Goal: Transaction & Acquisition: Purchase product/service

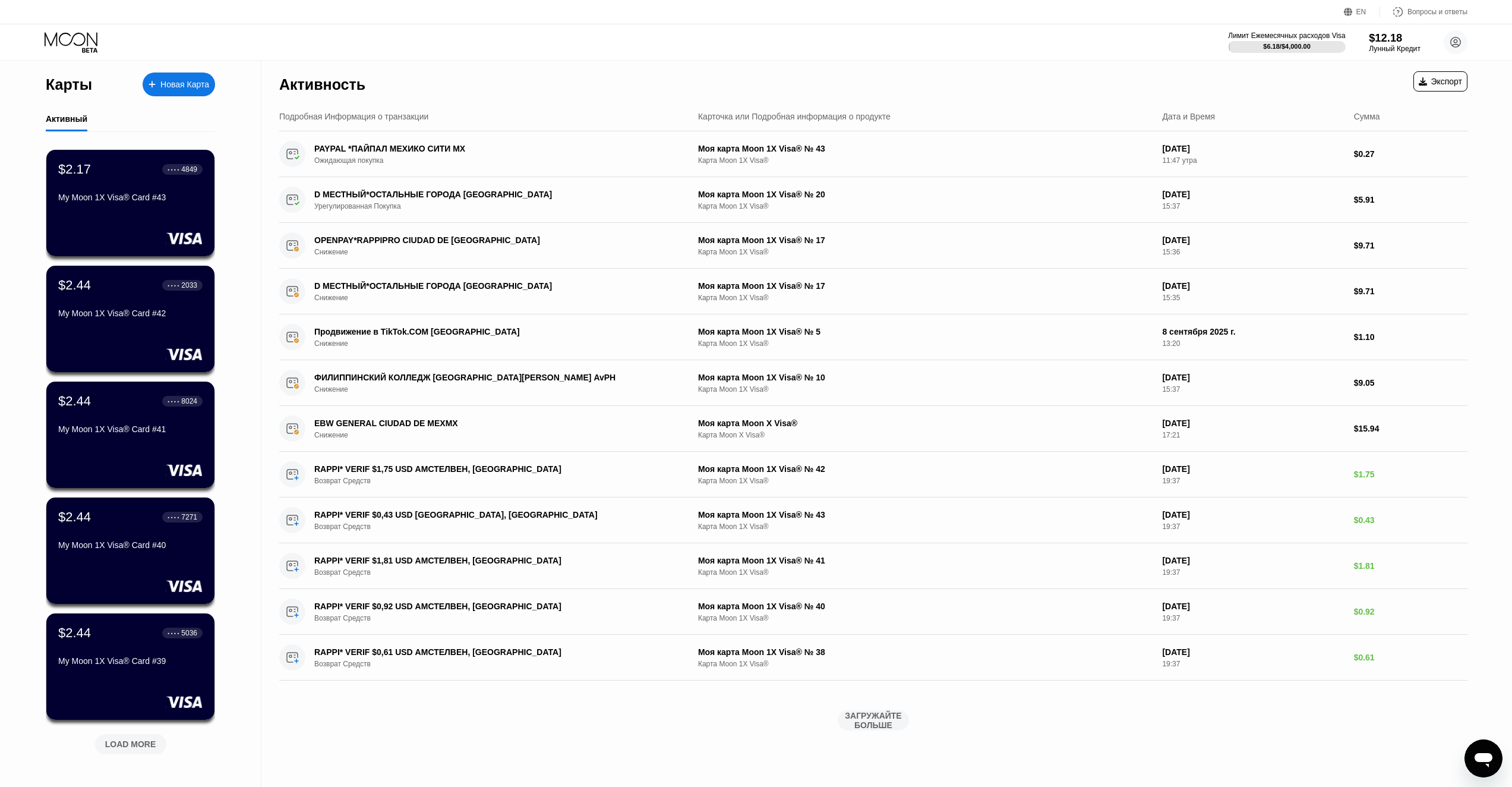
click at [1394, 44] on div "$12.18" at bounding box center [1395, 37] width 52 height 13
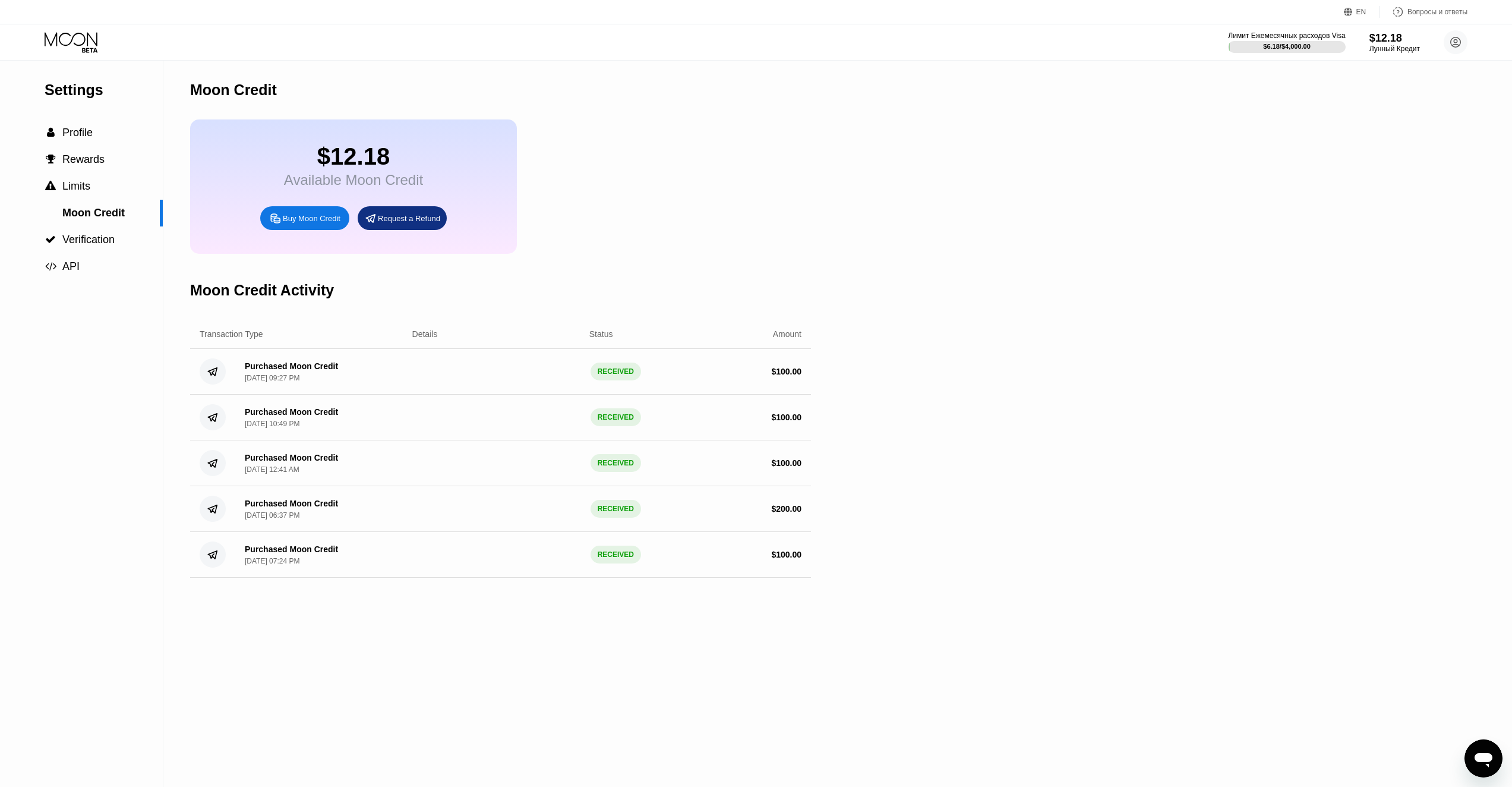
click at [307, 222] on div "Buy Moon Credit" at bounding box center [312, 218] width 58 height 10
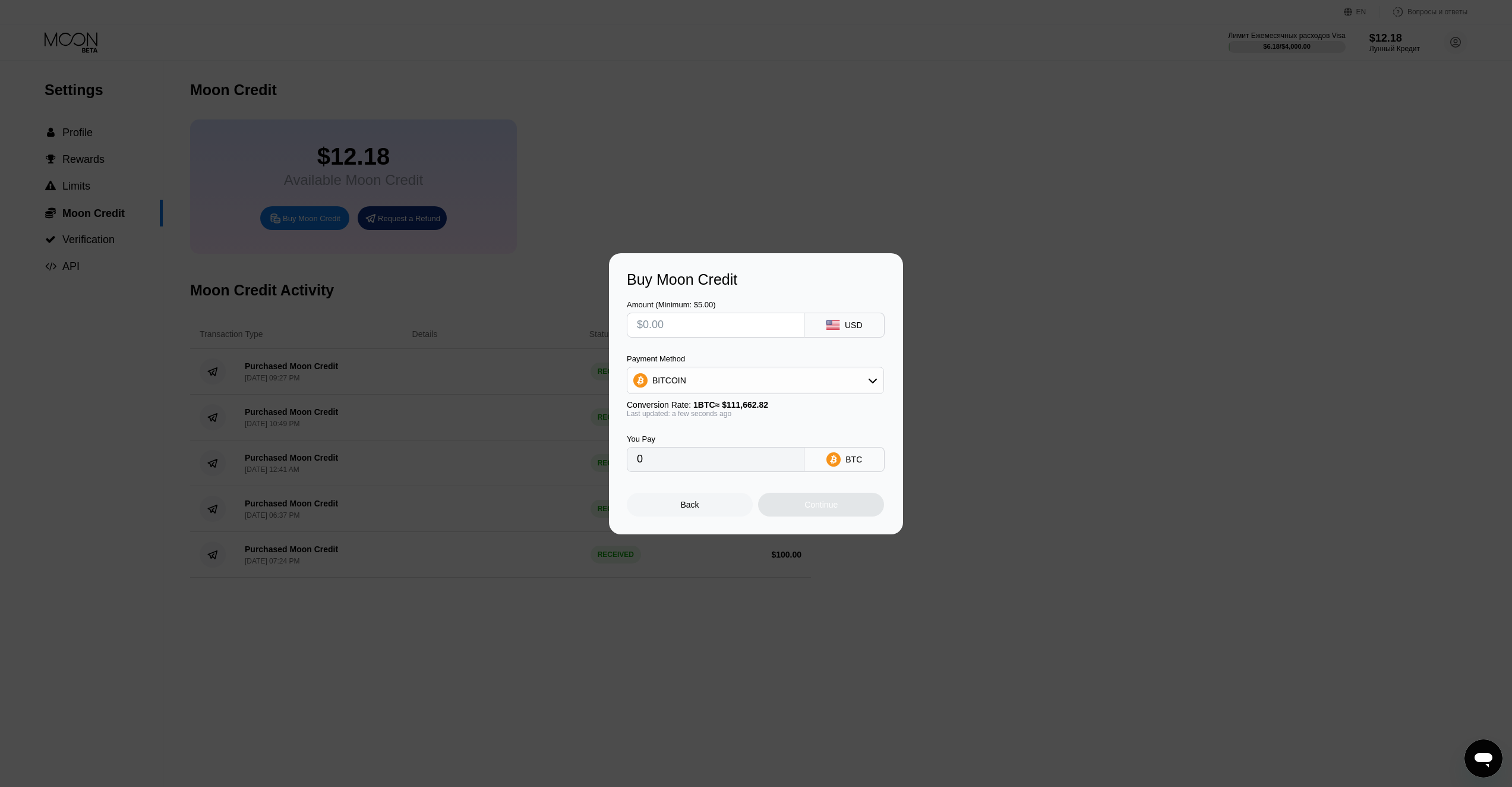
drag, startPoint x: 727, startPoint y: 326, endPoint x: 635, endPoint y: 305, distance: 94.4
click at [635, 305] on div "Amount (Minimum: $5.00)" at bounding box center [716, 318] width 178 height 38
type input "$1"
type input "0.00000896"
type input "$10"
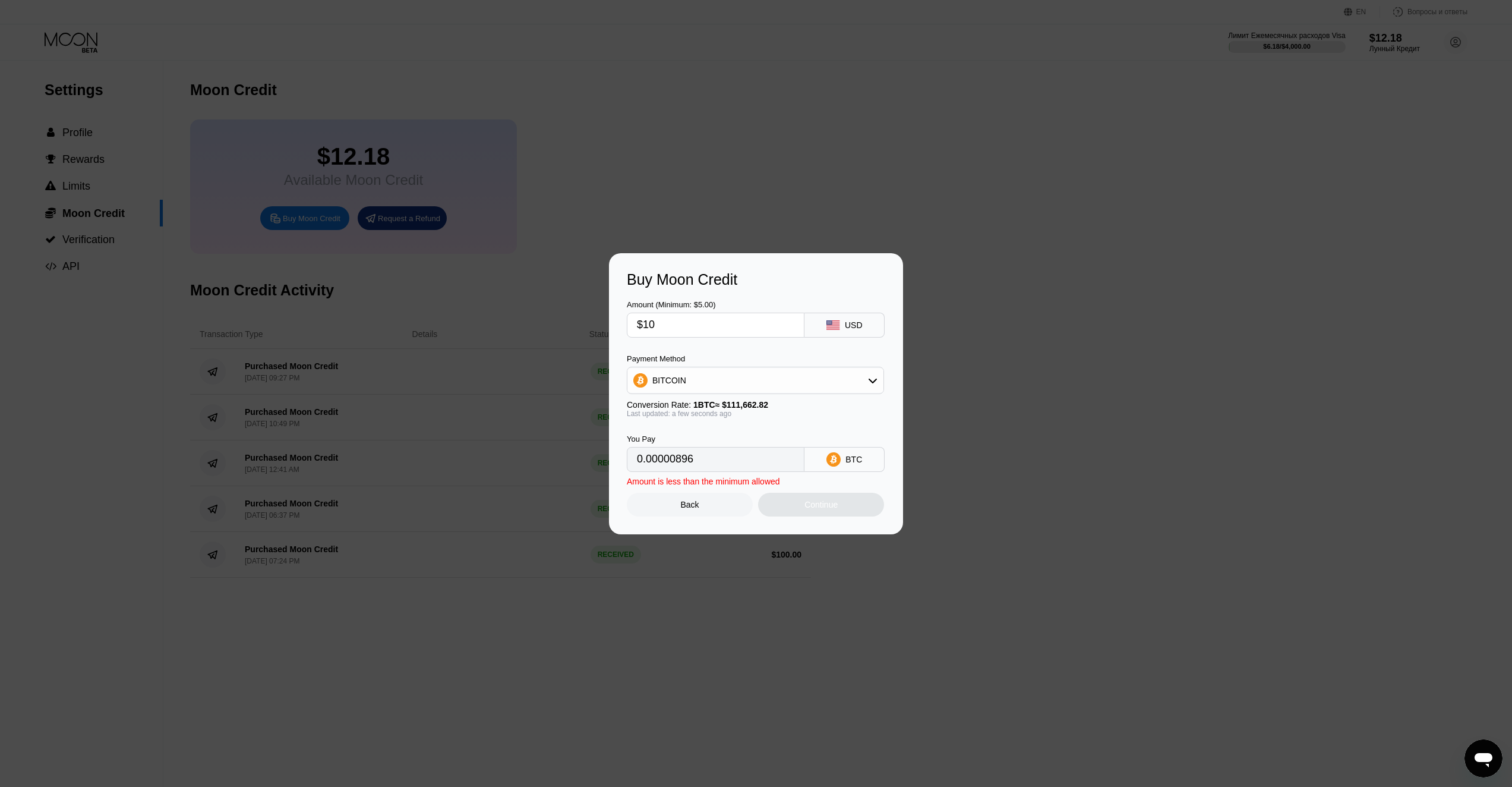
type input "0.00008956"
type input "$100"
type input "0.00089556"
drag, startPoint x: 678, startPoint y: 324, endPoint x: 554, endPoint y: 300, distance: 126.3
click at [554, 300] on div "Buy Moon Credit Amount (Minimum: $5.00) $100 USD Payment Method BITCOIN Convers…" at bounding box center [756, 393] width 1512 height 281
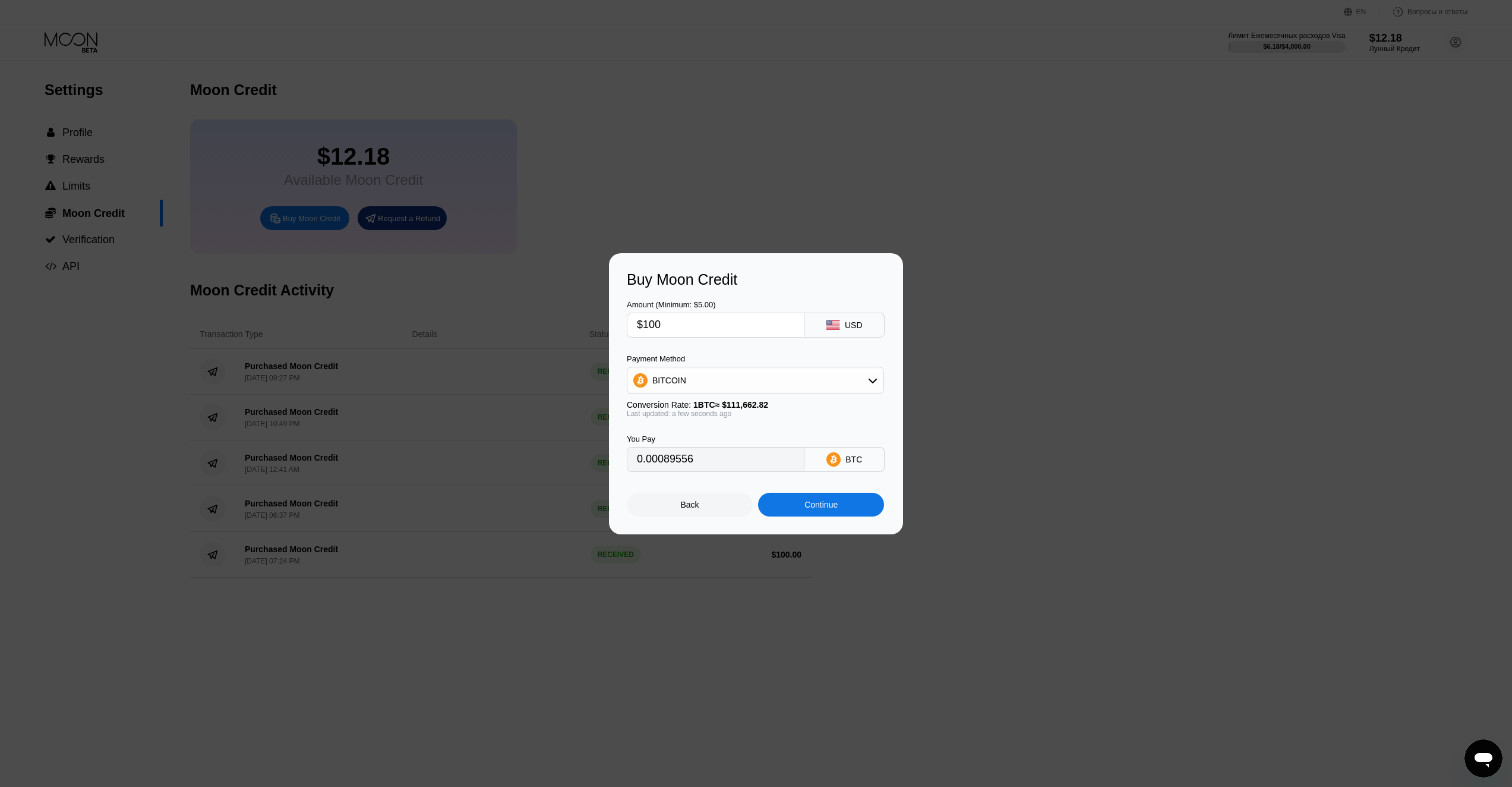
type input "$2"
type input "0.00001792"
type input "$20"
type input "0.00017912"
type input "$200"
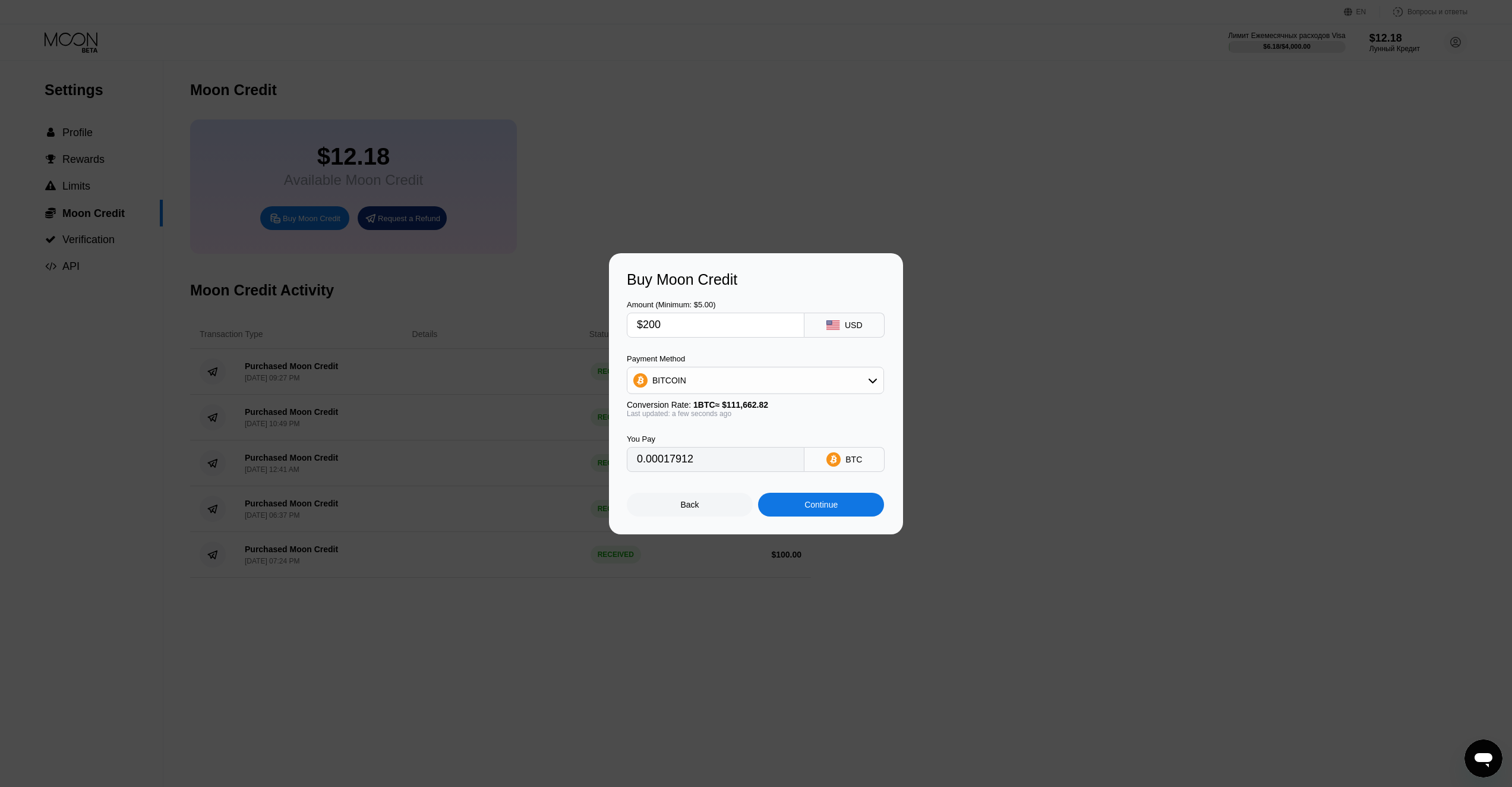
type input "0.00179111"
drag, startPoint x: 694, startPoint y: 322, endPoint x: 564, endPoint y: 294, distance: 133.0
click at [564, 294] on div "Buy Moon Credit Amount (Minimum: $5.00) $200 USD Payment Method BITCOIN Convers…" at bounding box center [756, 393] width 1512 height 281
type input "$200"
click at [758, 385] on div "BITCOIN" at bounding box center [755, 380] width 256 height 24
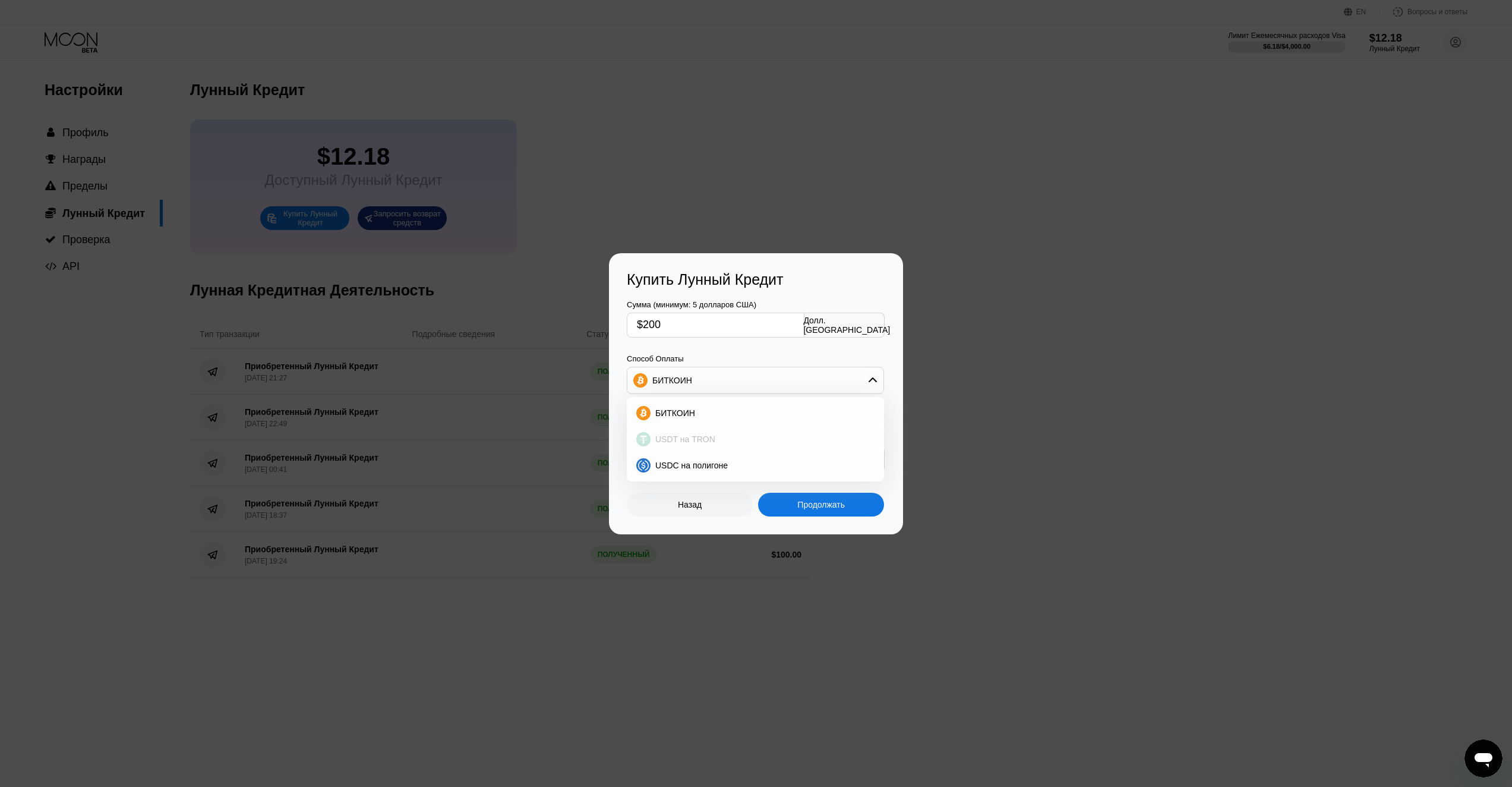
click at [727, 437] on div "USDT на TRON" at bounding box center [763, 438] width 224 height 9
type input "202.02"
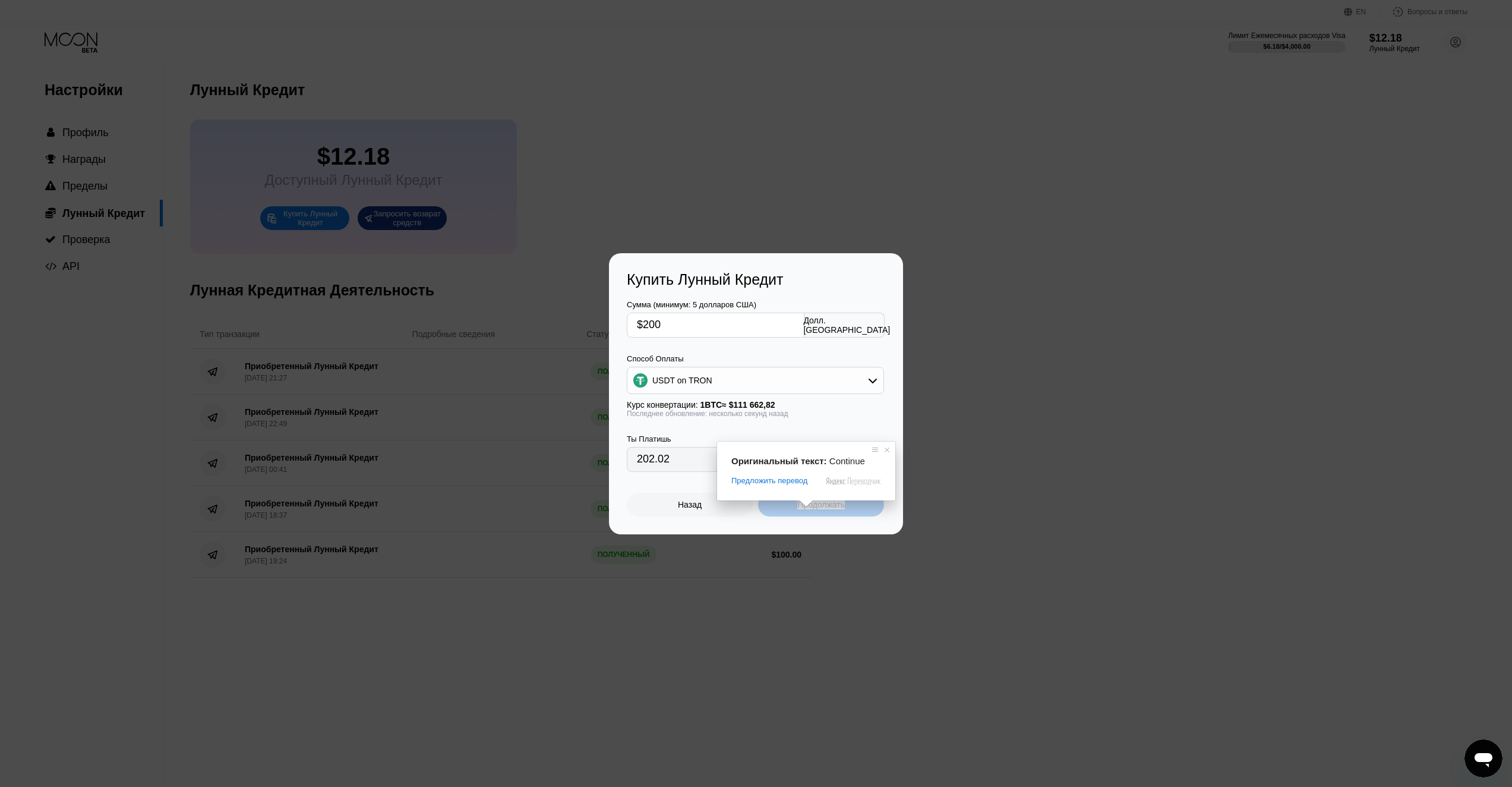
click at [821, 509] on ya-tr-span "Продолжать" at bounding box center [821, 504] width 48 height 9
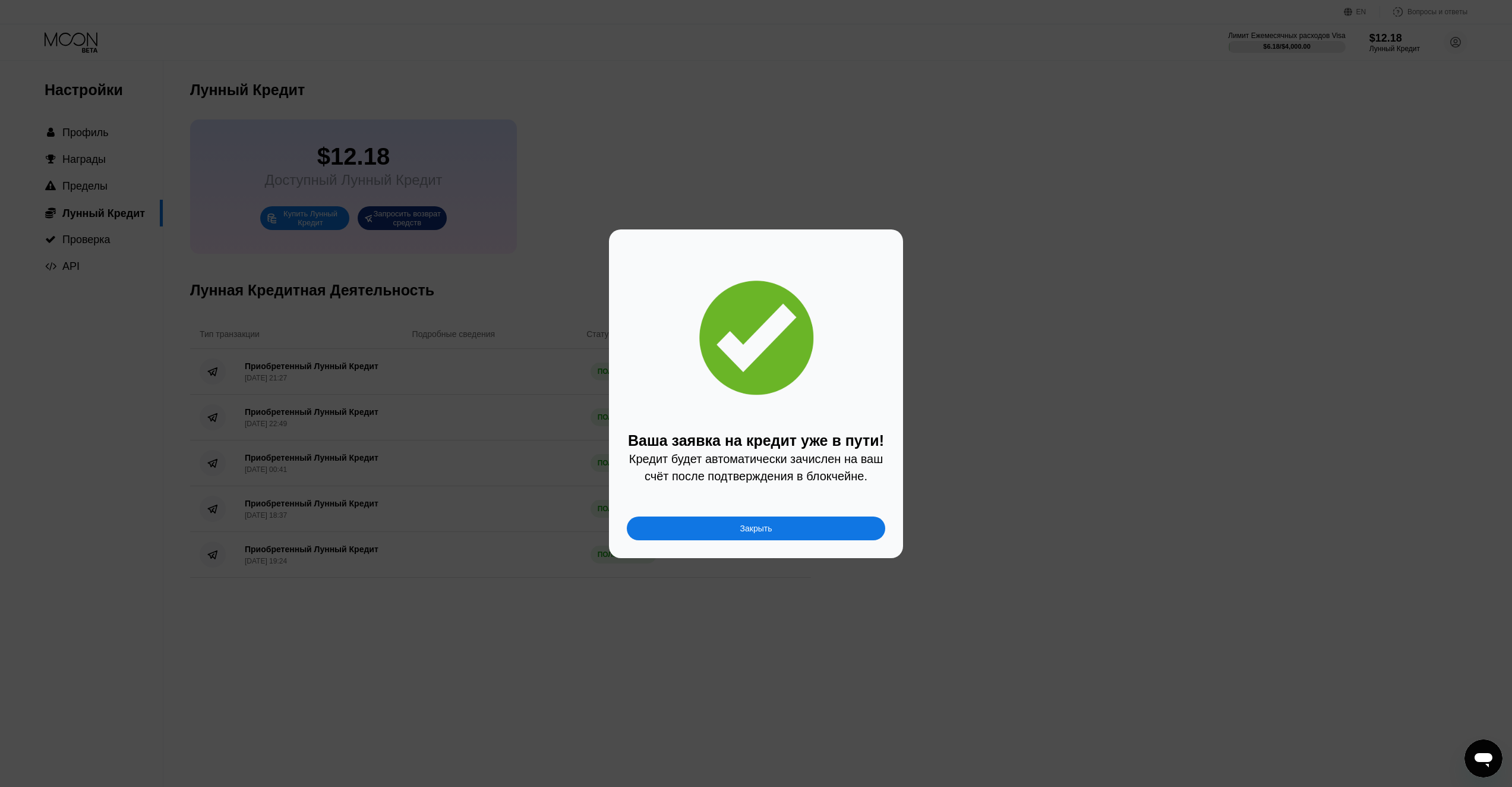
click at [1364, 239] on div "Ваша заявка на кредит уже в пути! Кредит будет автоматически зачислен на ваш сч…" at bounding box center [756, 393] width 1512 height 328
click at [817, 530] on div "Закрыть" at bounding box center [756, 528] width 259 height 24
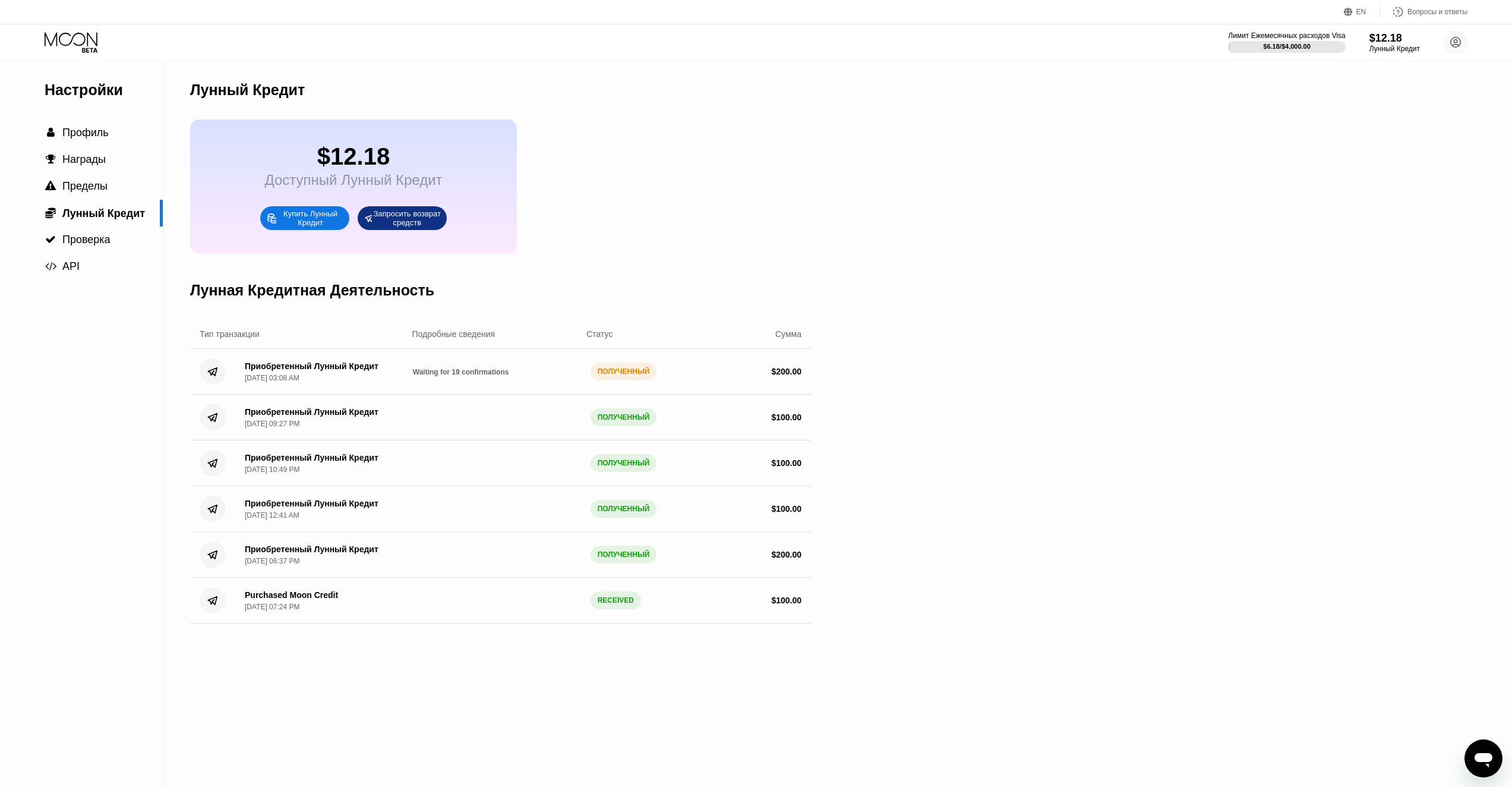
click at [1218, 165] on div "Настройки  Профиль  Награды  Пределы  Лунный Кредит  Проверка  API Лунный…" at bounding box center [756, 423] width 1512 height 726
click at [116, 129] on div " Профиль" at bounding box center [81, 133] width 163 height 13
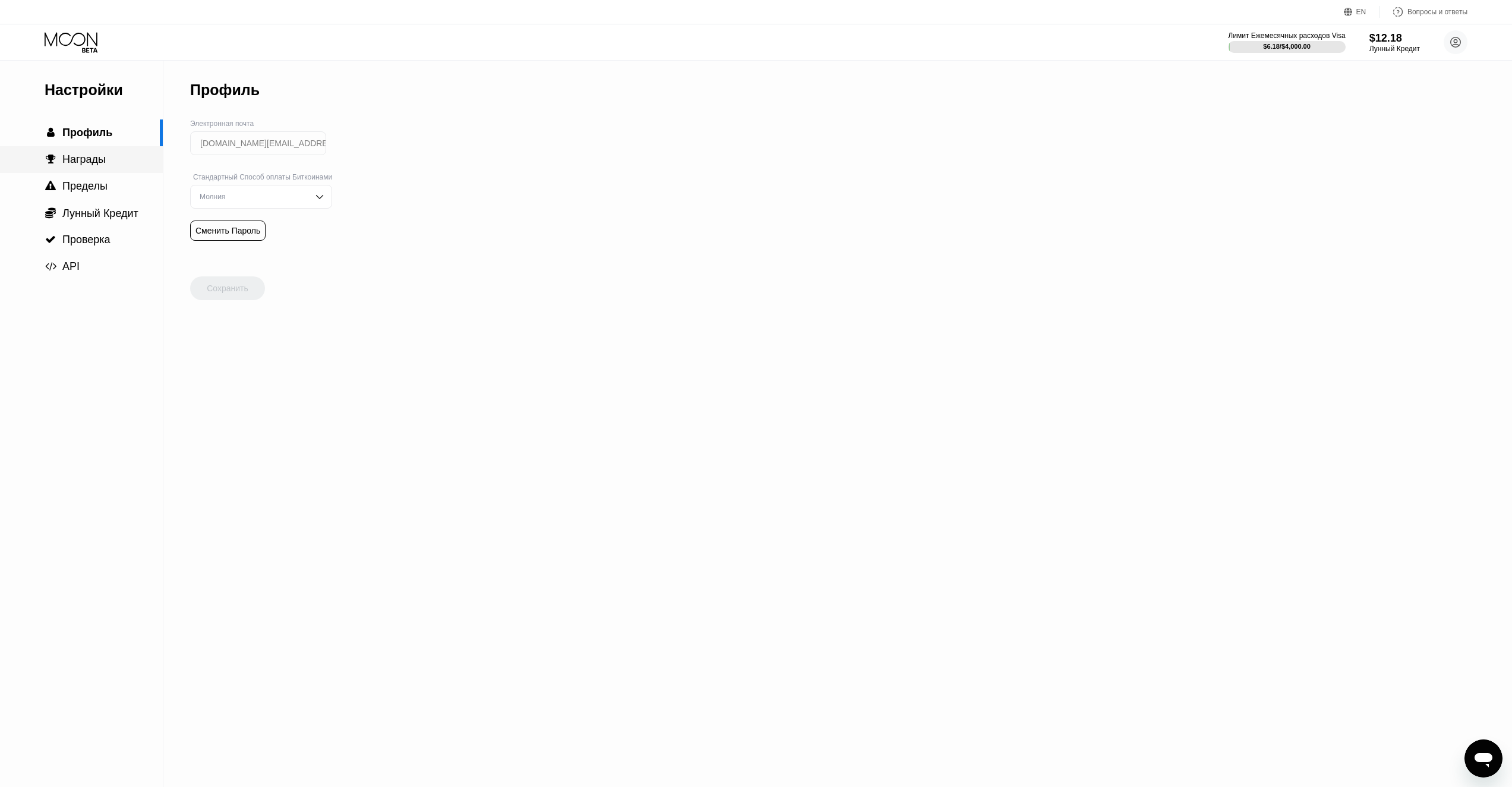
click at [98, 165] on ya-tr-span "Награды" at bounding box center [84, 160] width 44 height 12
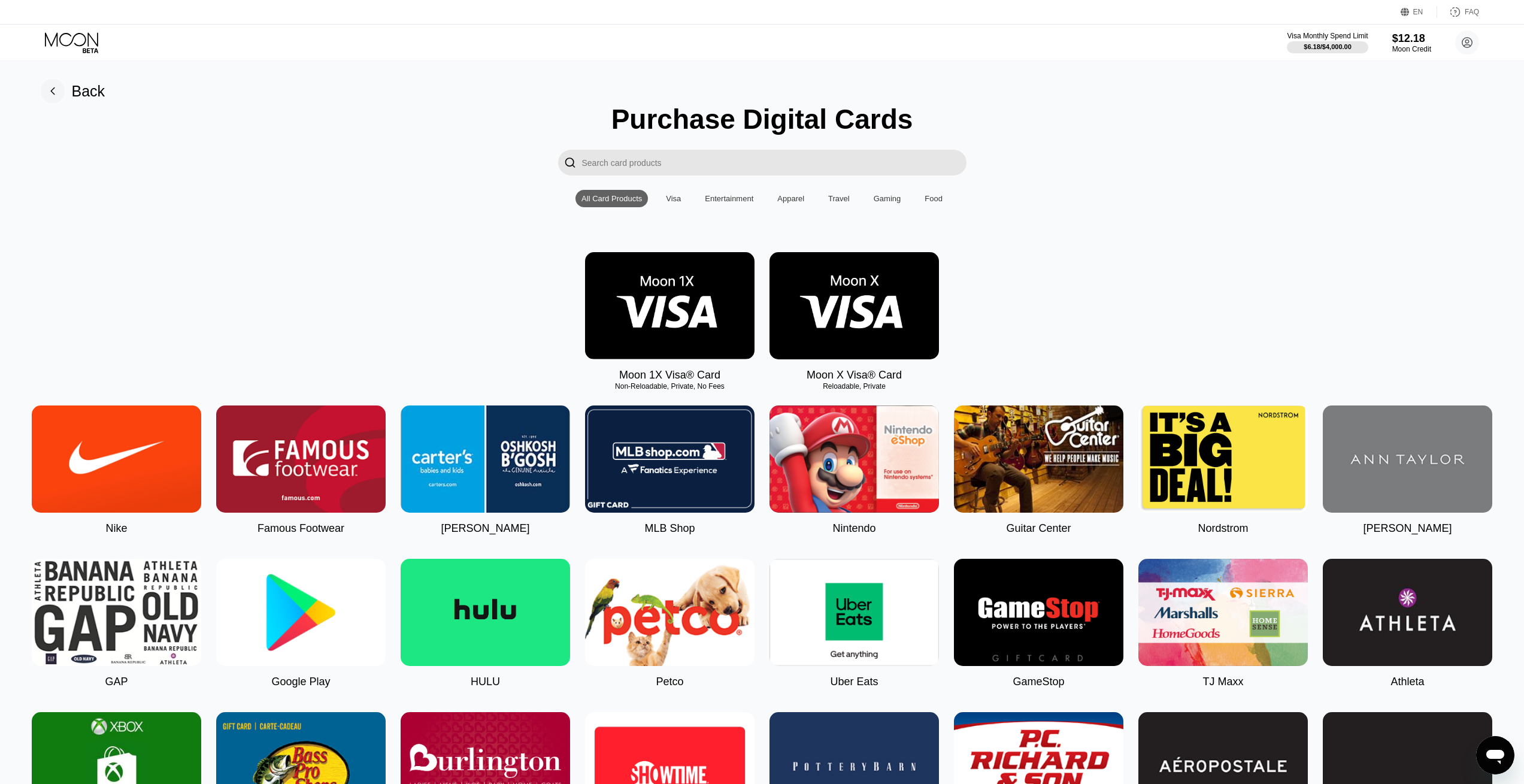
click at [80, 44] on icon at bounding box center [73, 42] width 56 height 21
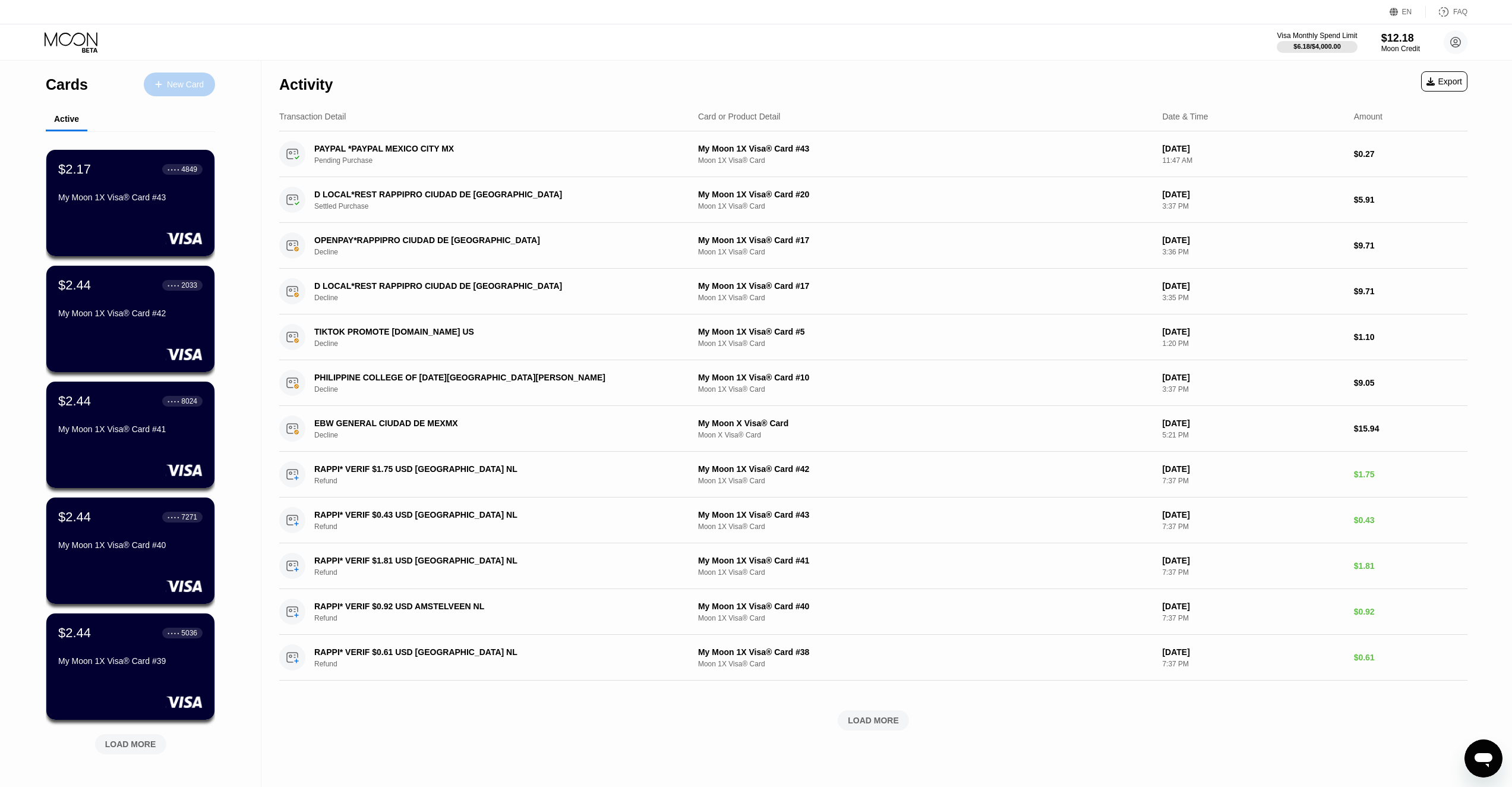
click at [175, 83] on div "New Card" at bounding box center [186, 85] width 37 height 10
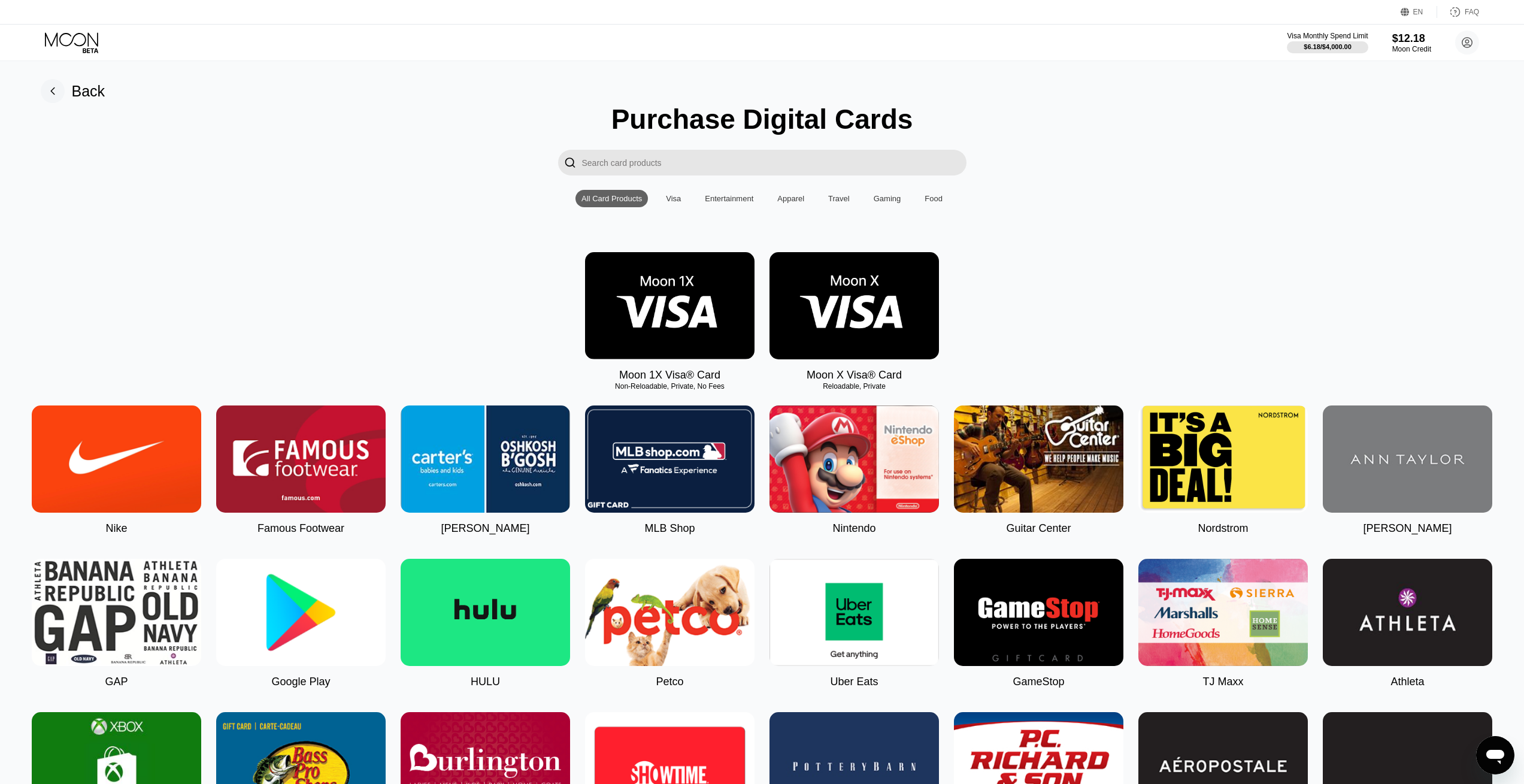
click at [693, 317] on img at bounding box center [670, 306] width 169 height 108
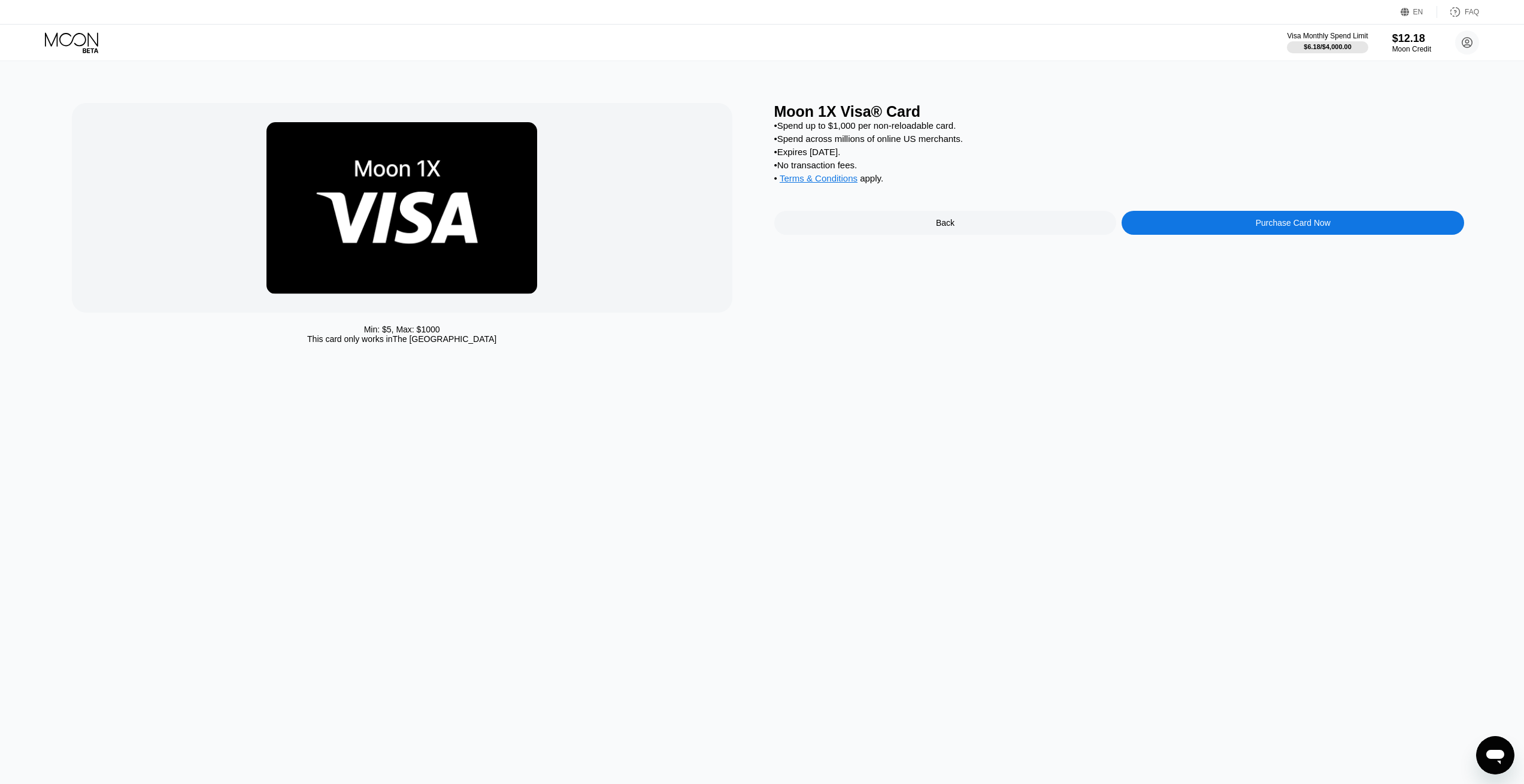
click at [1213, 235] on div "Purchase Card Now" at bounding box center [1293, 223] width 343 height 24
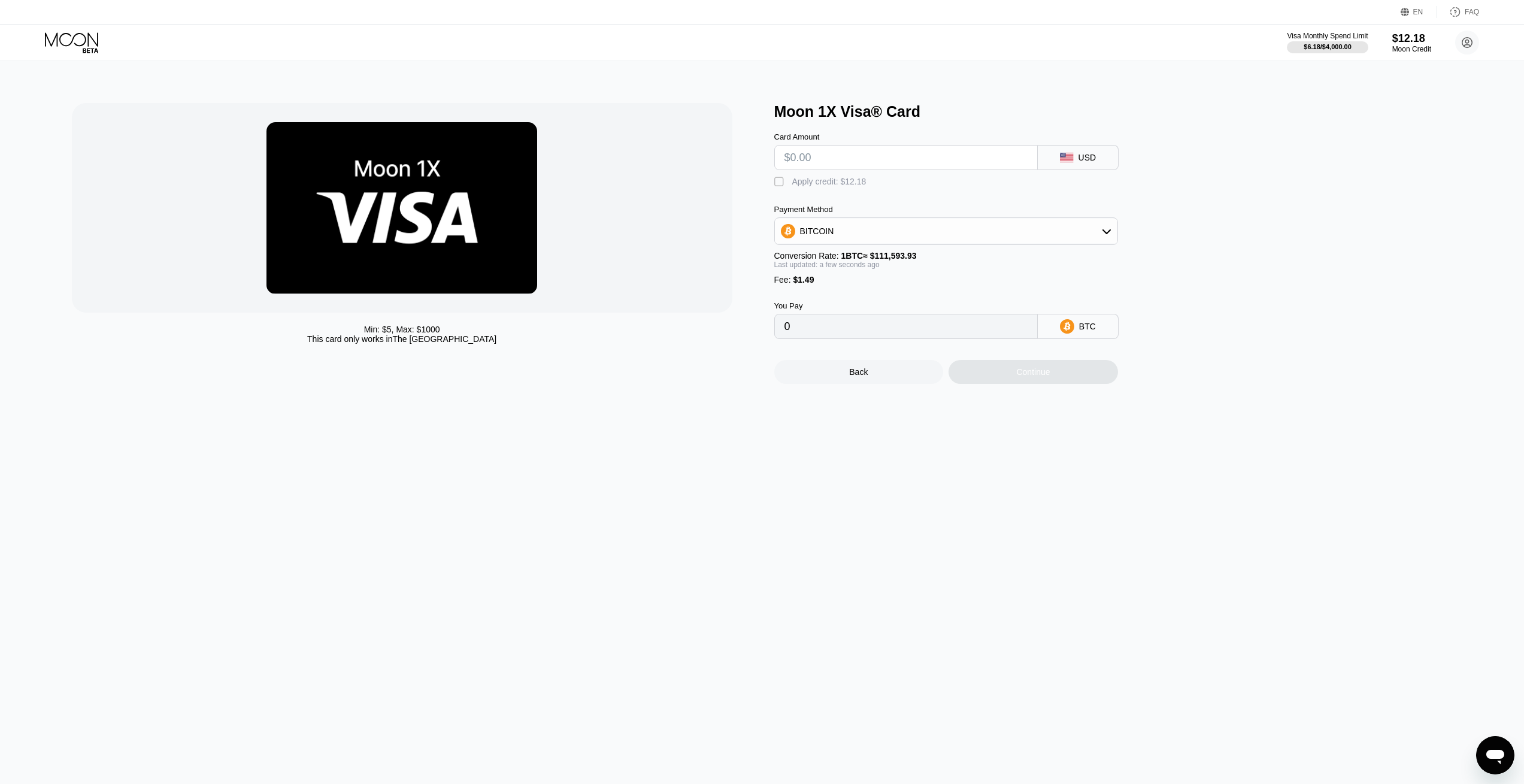
click at [867, 157] on input "text" at bounding box center [906, 157] width 243 height 24
type input "$1"
type input "0.00002232"
type input "$12"
type input "0.00012089"
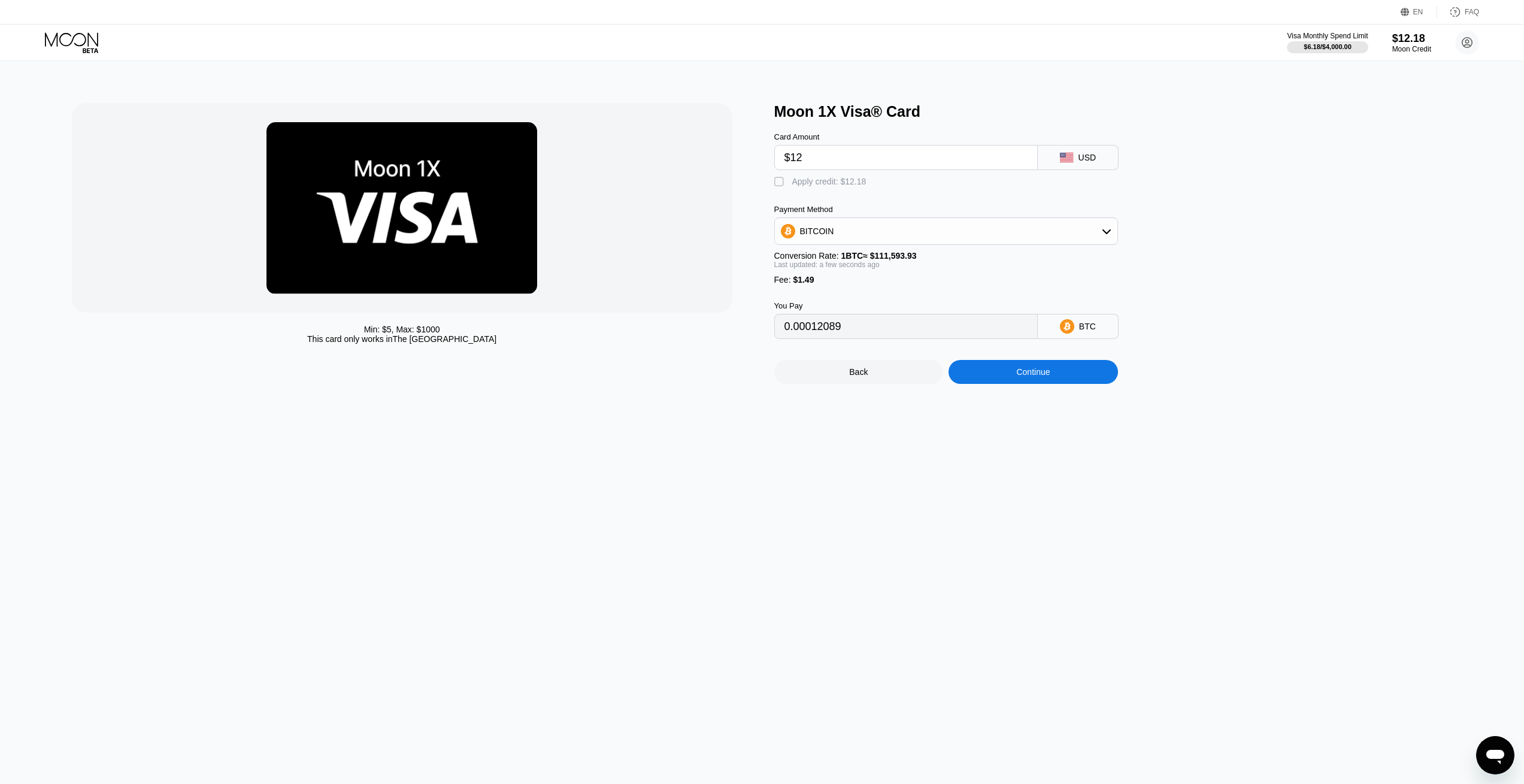
type input "$12"
click at [842, 184] on div "Apply credit: $12.18" at bounding box center [830, 181] width 75 height 9
type input "0.00001174"
click at [1025, 377] on div "Continue" at bounding box center [1034, 372] width 34 height 9
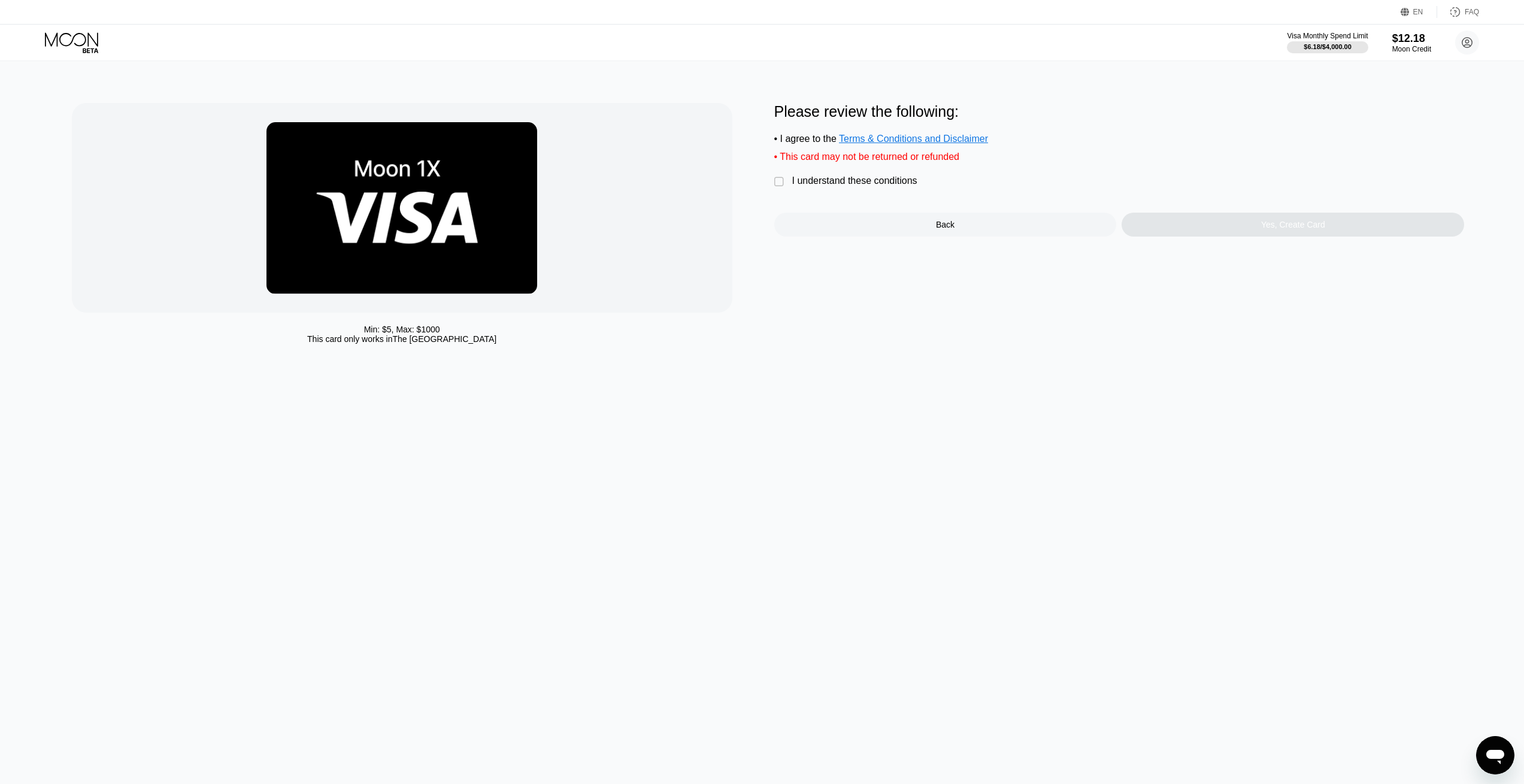
click at [884, 185] on div "I understand these conditions" at bounding box center [855, 180] width 125 height 11
click at [1232, 232] on div "Yes, Create Card" at bounding box center [1293, 224] width 343 height 24
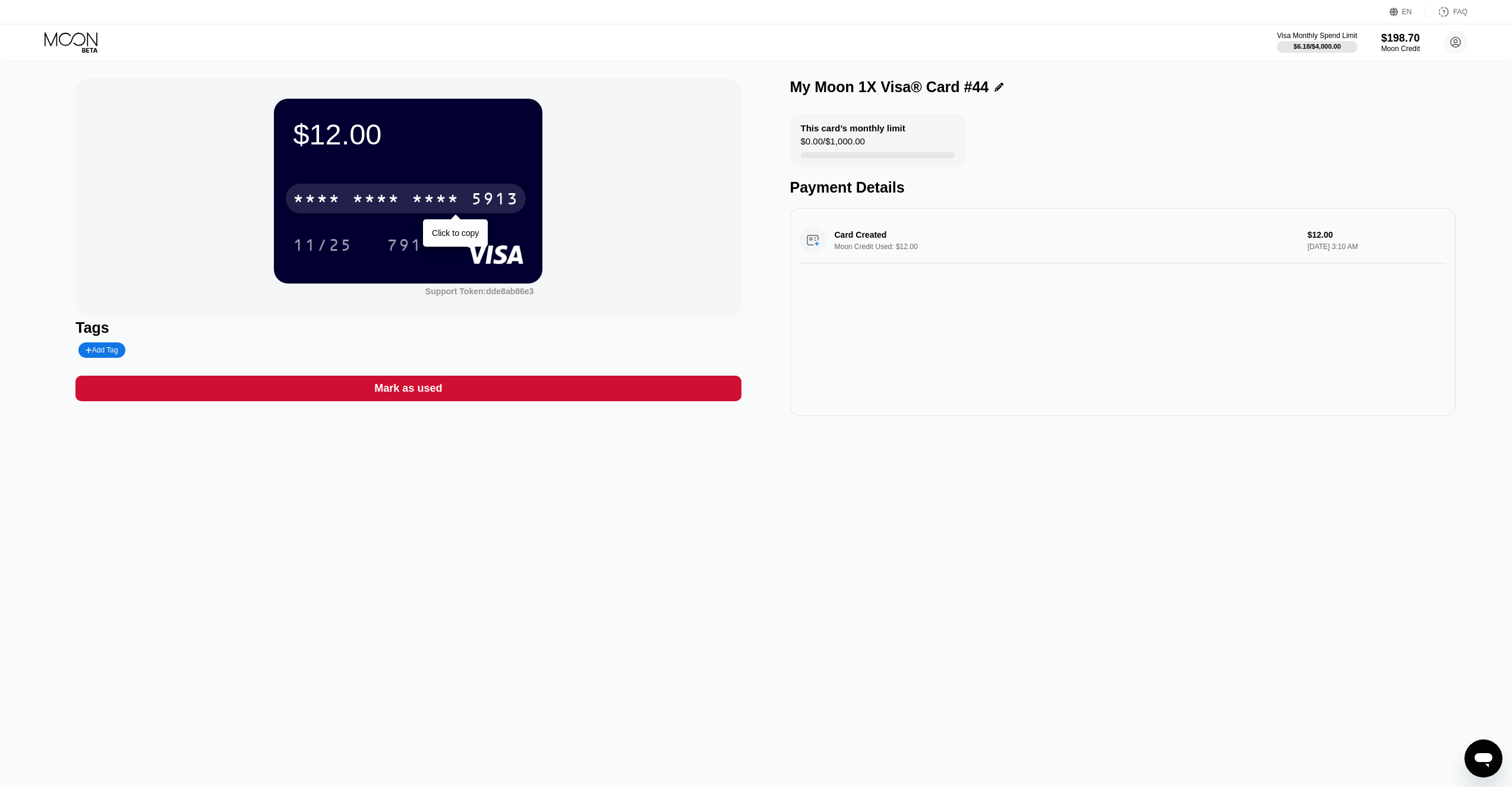
click at [386, 195] on div "* * * *" at bounding box center [376, 200] width 48 height 19
click at [1196, 491] on div "$12.00 4513 6500 2245 5913 11/25 791 Support Token: dde8ab86e3 Tags Add Tag Mar…" at bounding box center [756, 423] width 1512 height 726
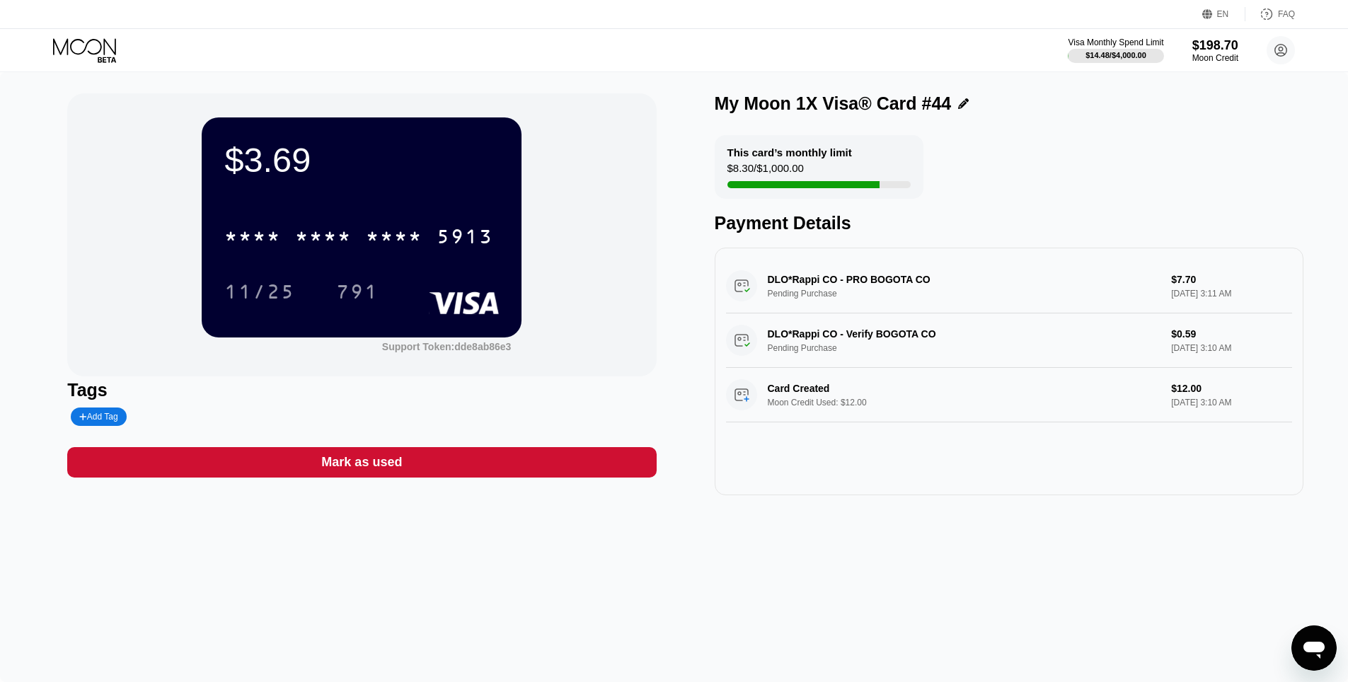
click at [403, 237] on div "* * * *" at bounding box center [394, 238] width 57 height 23
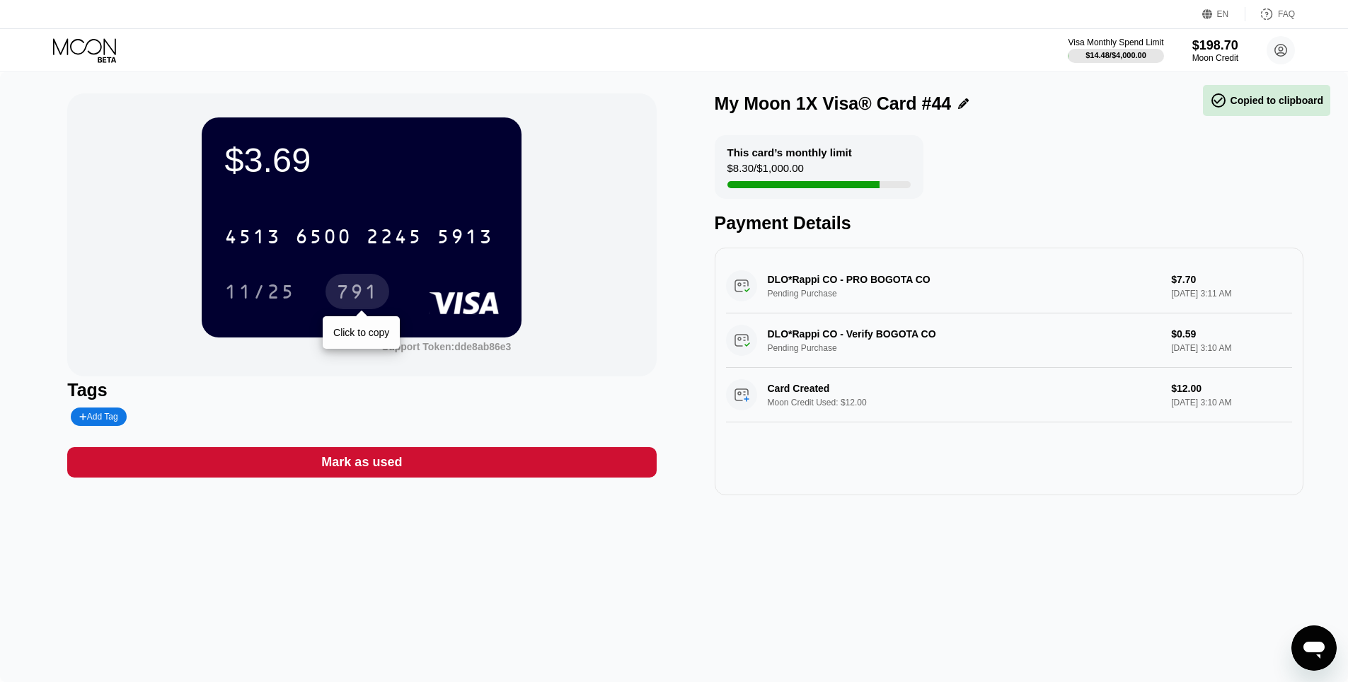
click at [359, 285] on div "791" at bounding box center [357, 293] width 42 height 23
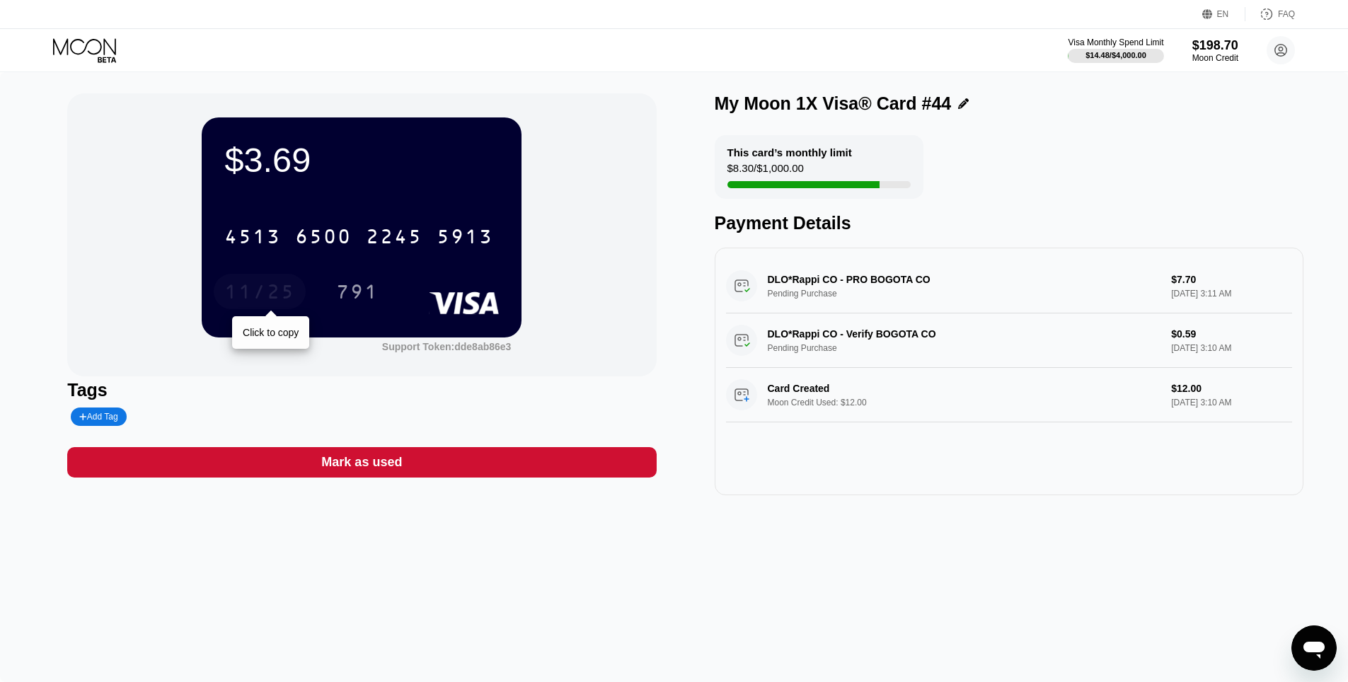
click at [239, 289] on div "11/25" at bounding box center [259, 293] width 71 height 23
